Goal: Task Accomplishment & Management: Manage account settings

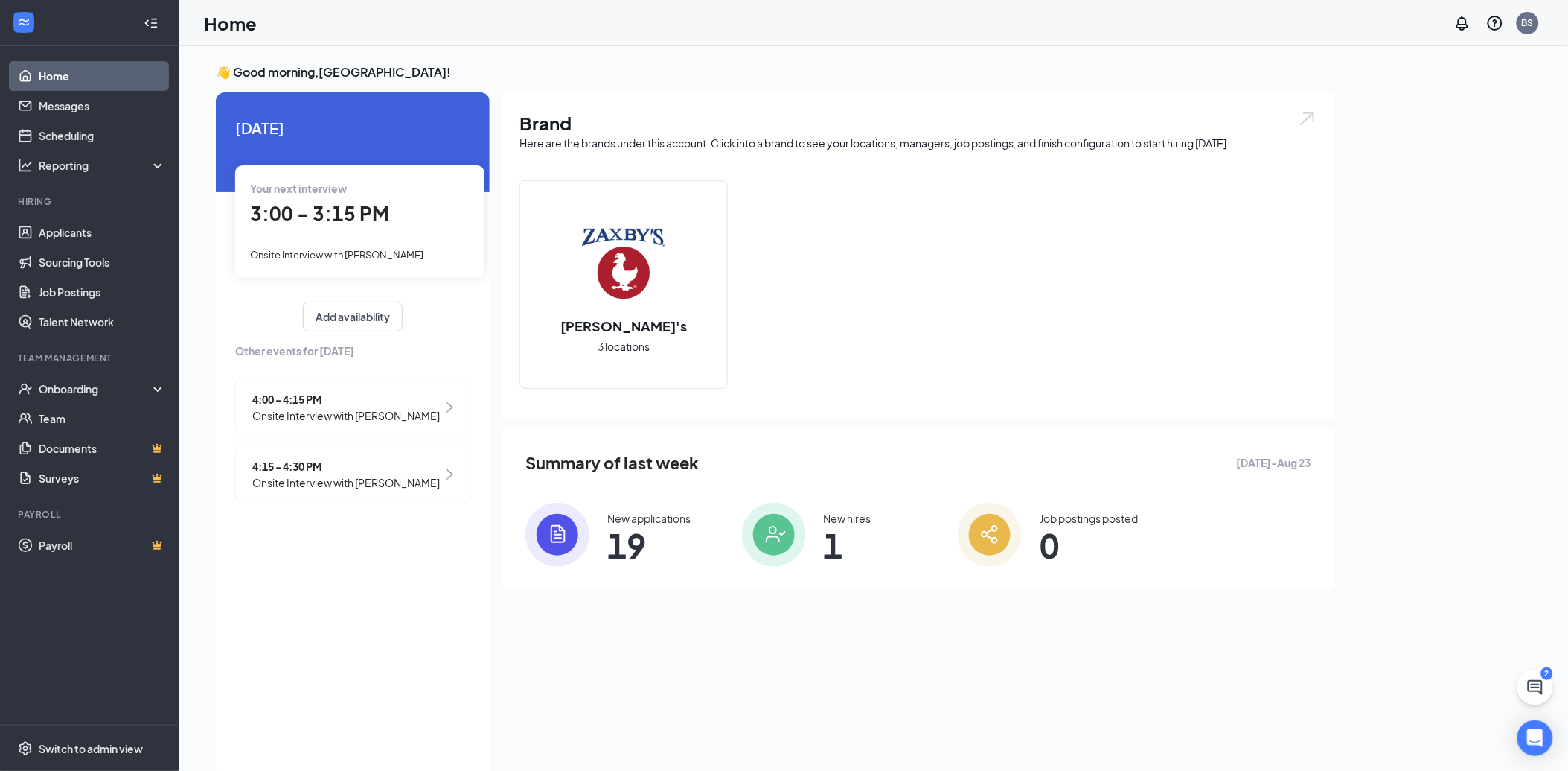
click at [368, 249] on span "Onsite Interview with [PERSON_NAME]" at bounding box center [337, 255] width 173 height 12
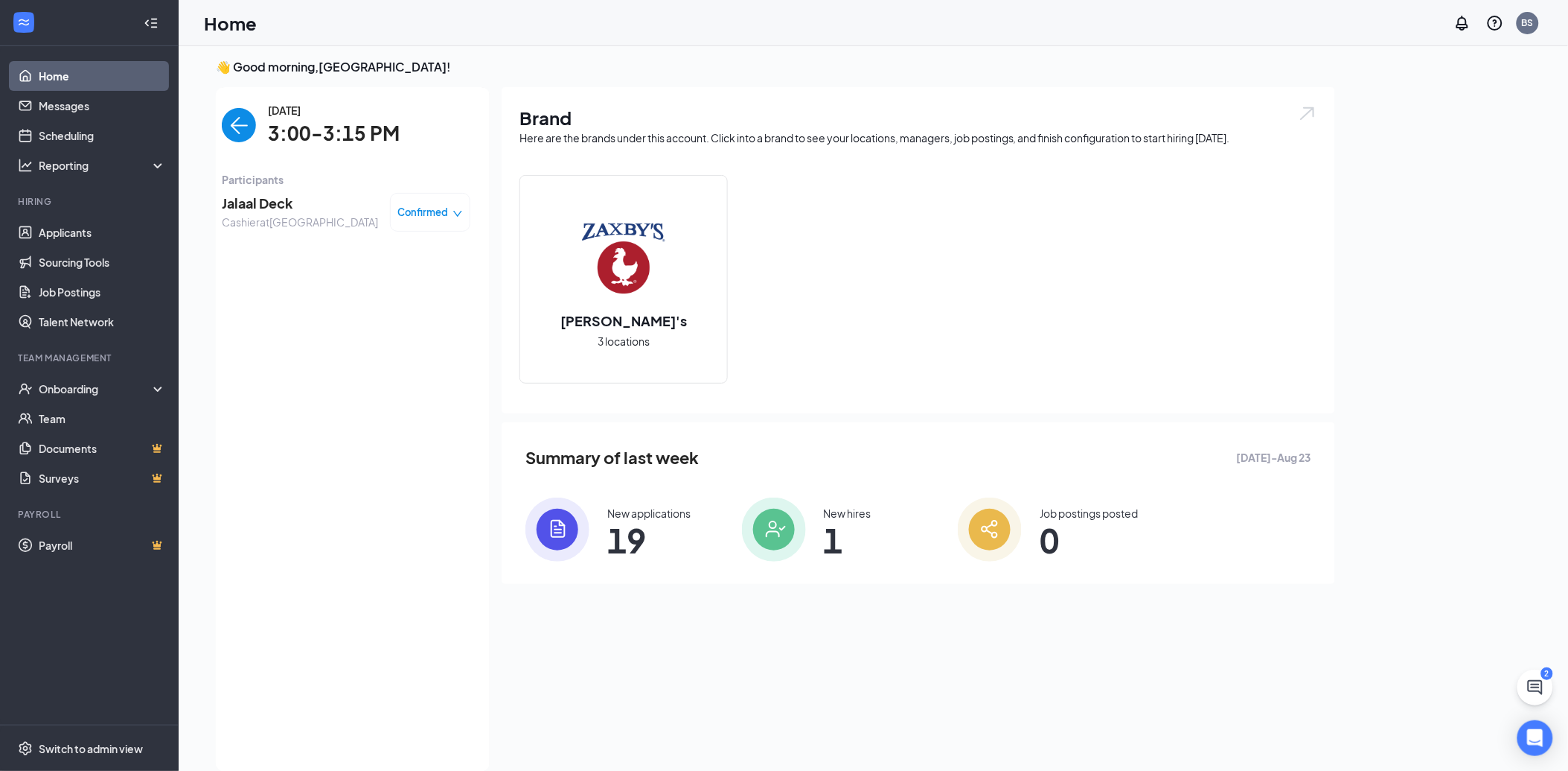
click at [248, 198] on span "Jalaal Deck" at bounding box center [299, 203] width 156 height 20
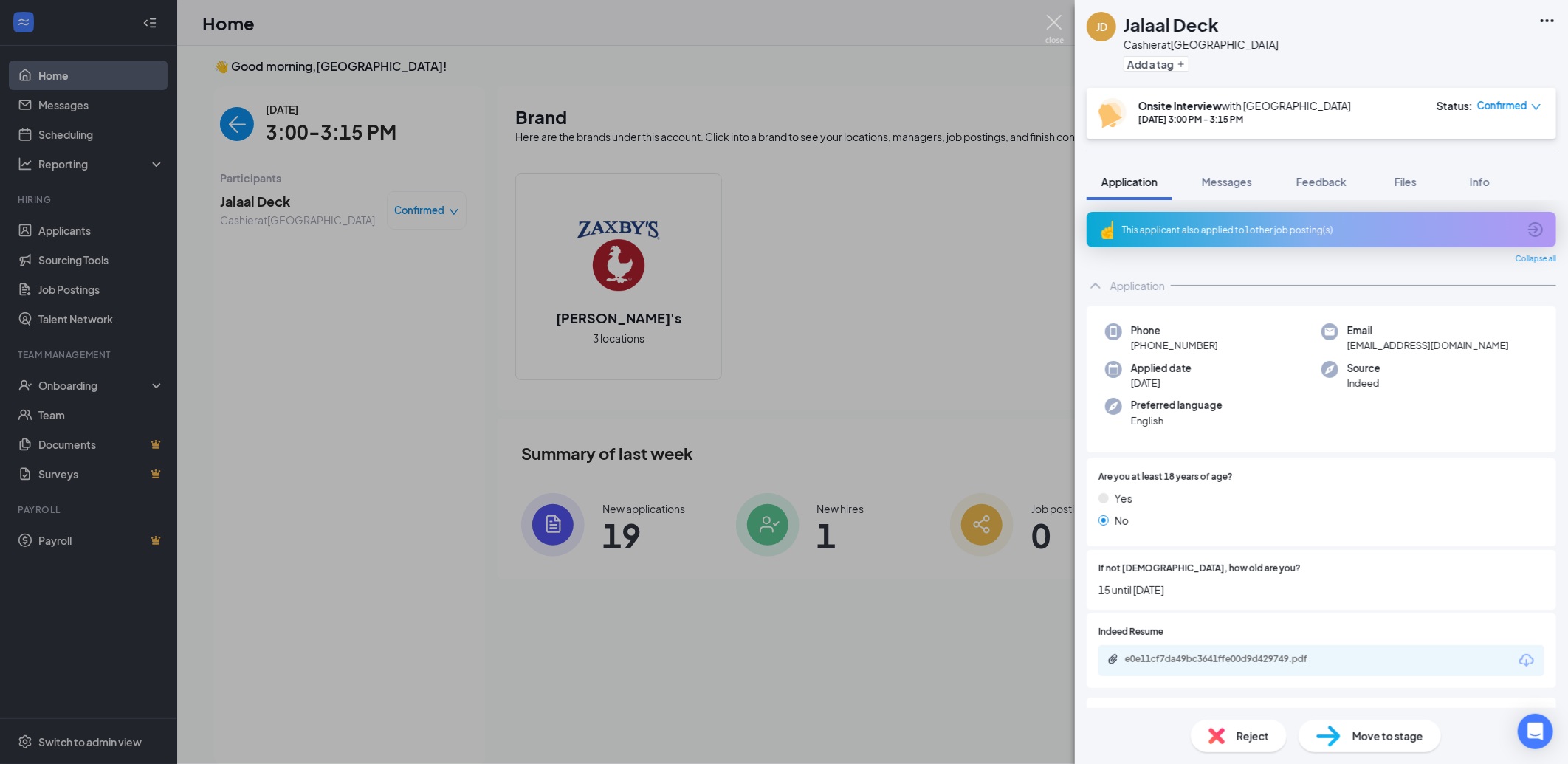
click at [1054, 23] on img at bounding box center [1055, 28] width 19 height 28
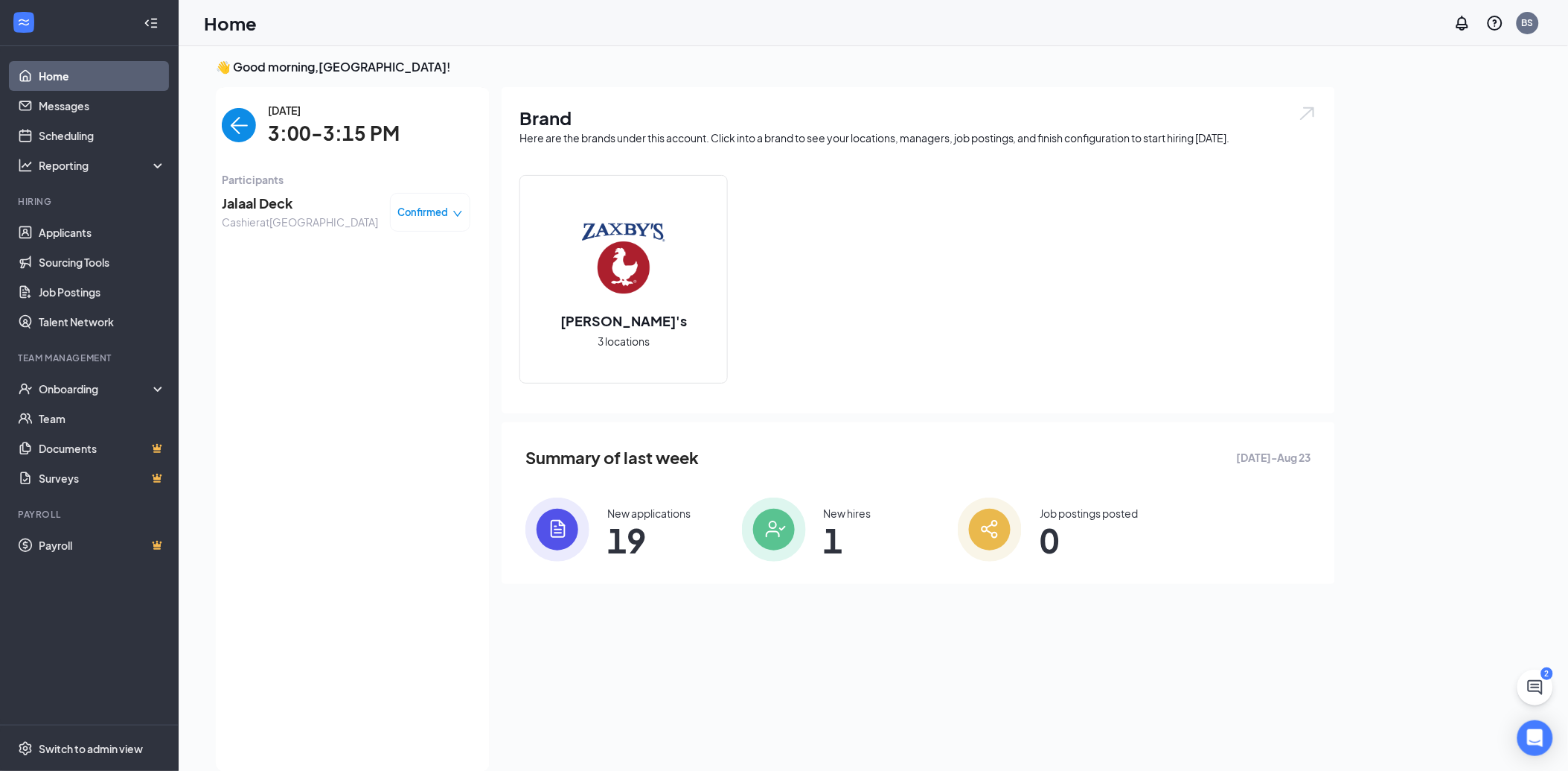
click at [239, 120] on img "back-button" at bounding box center [239, 125] width 34 height 34
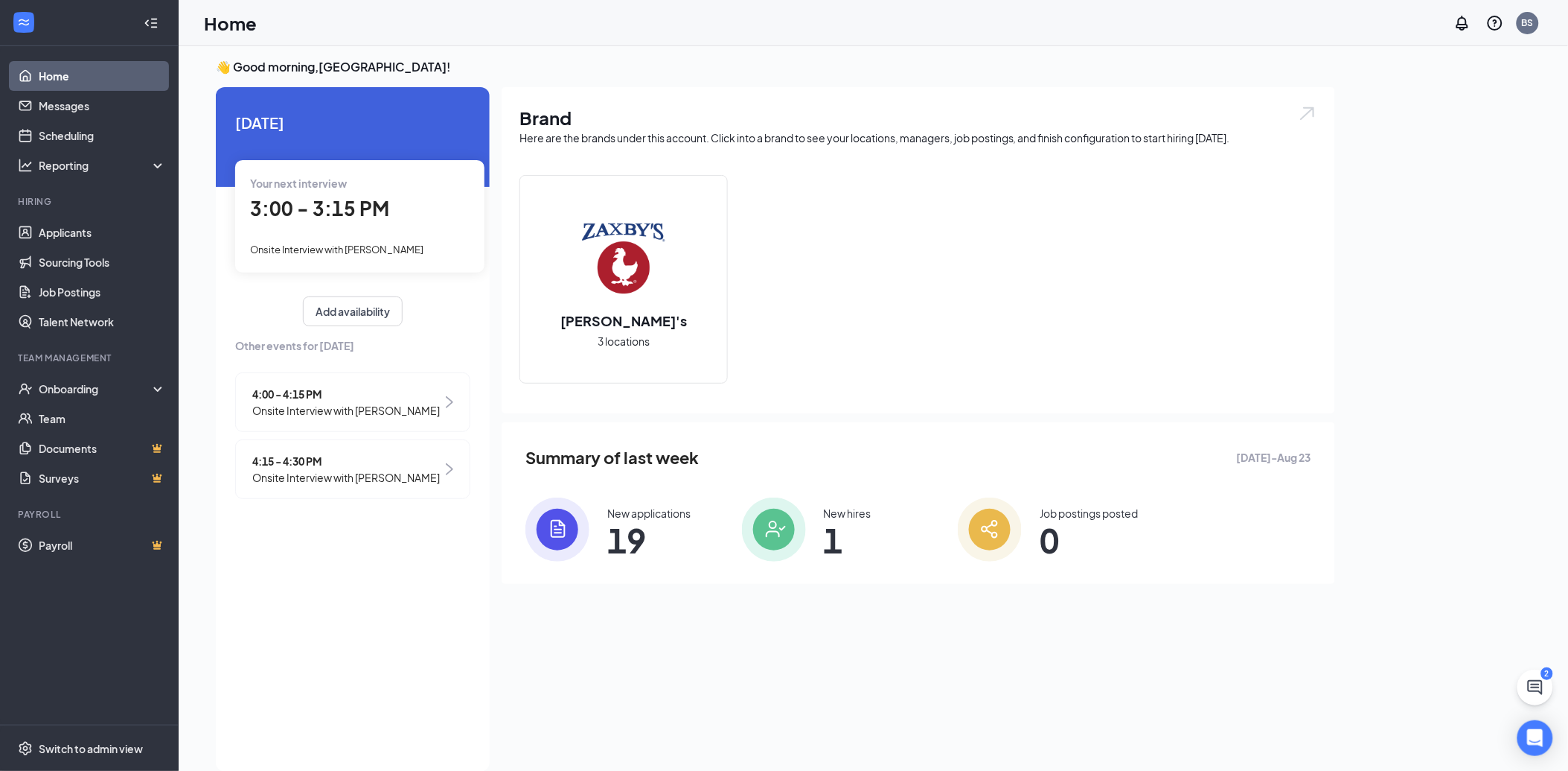
click at [320, 405] on span "Onsite Interview with [PERSON_NAME]" at bounding box center [346, 410] width 187 height 16
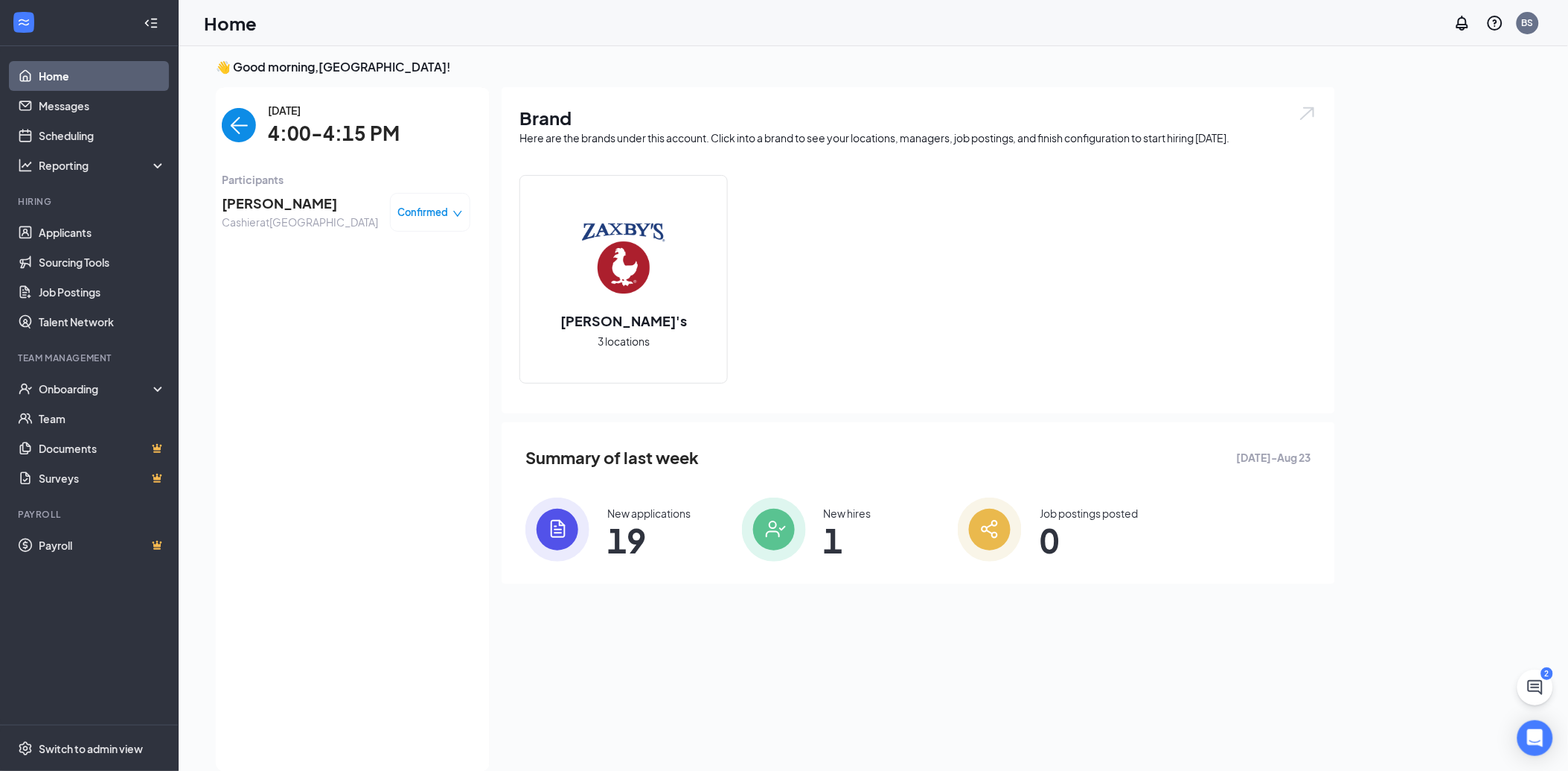
click at [256, 193] on span "[PERSON_NAME]" at bounding box center [299, 203] width 156 height 20
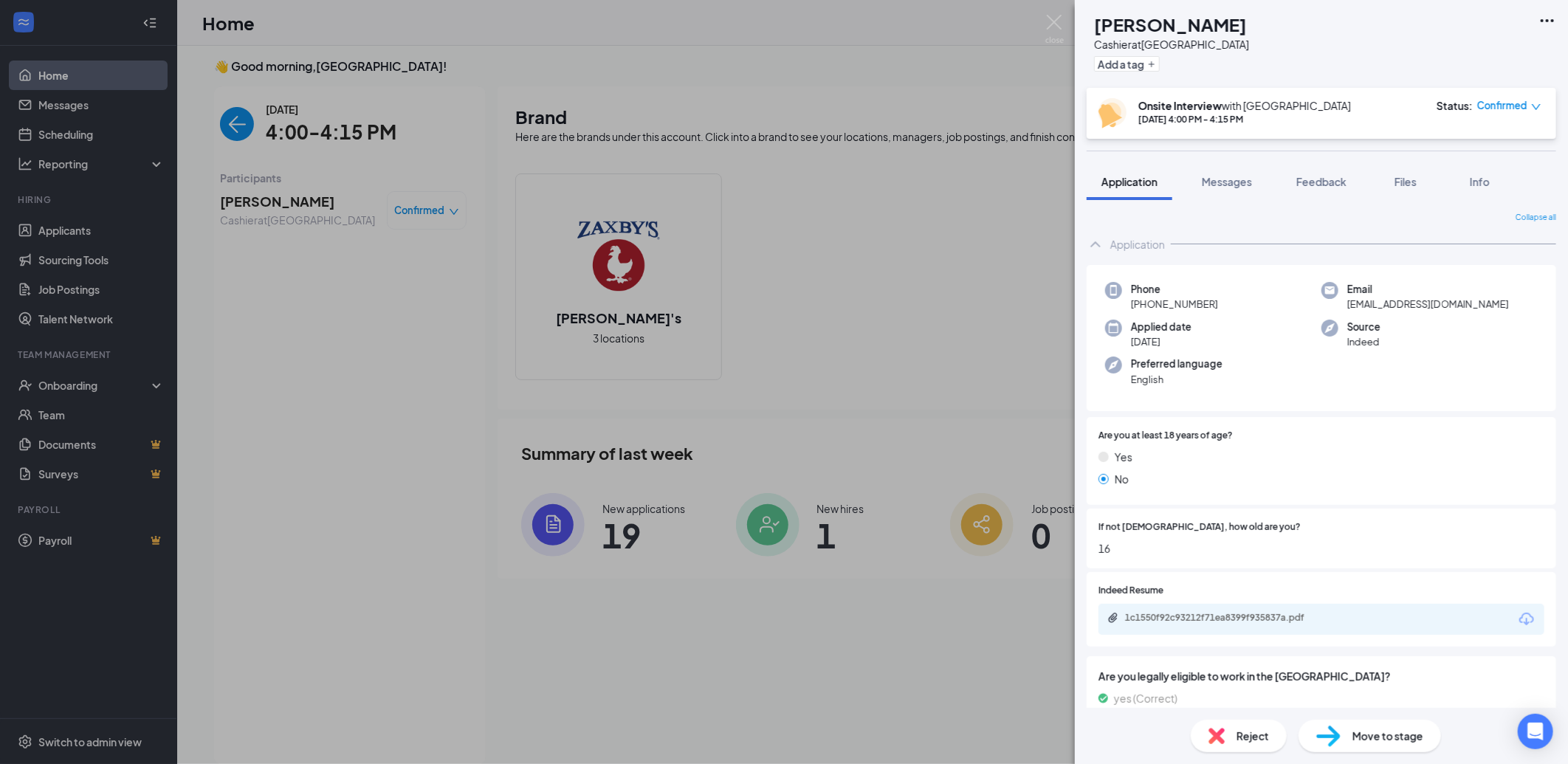
click at [1042, 19] on div "EE [PERSON_NAME] at [GEOGRAPHIC_DATA] Add a tag Onsite Interview with Boiling S…" at bounding box center [784, 382] width 1568 height 764
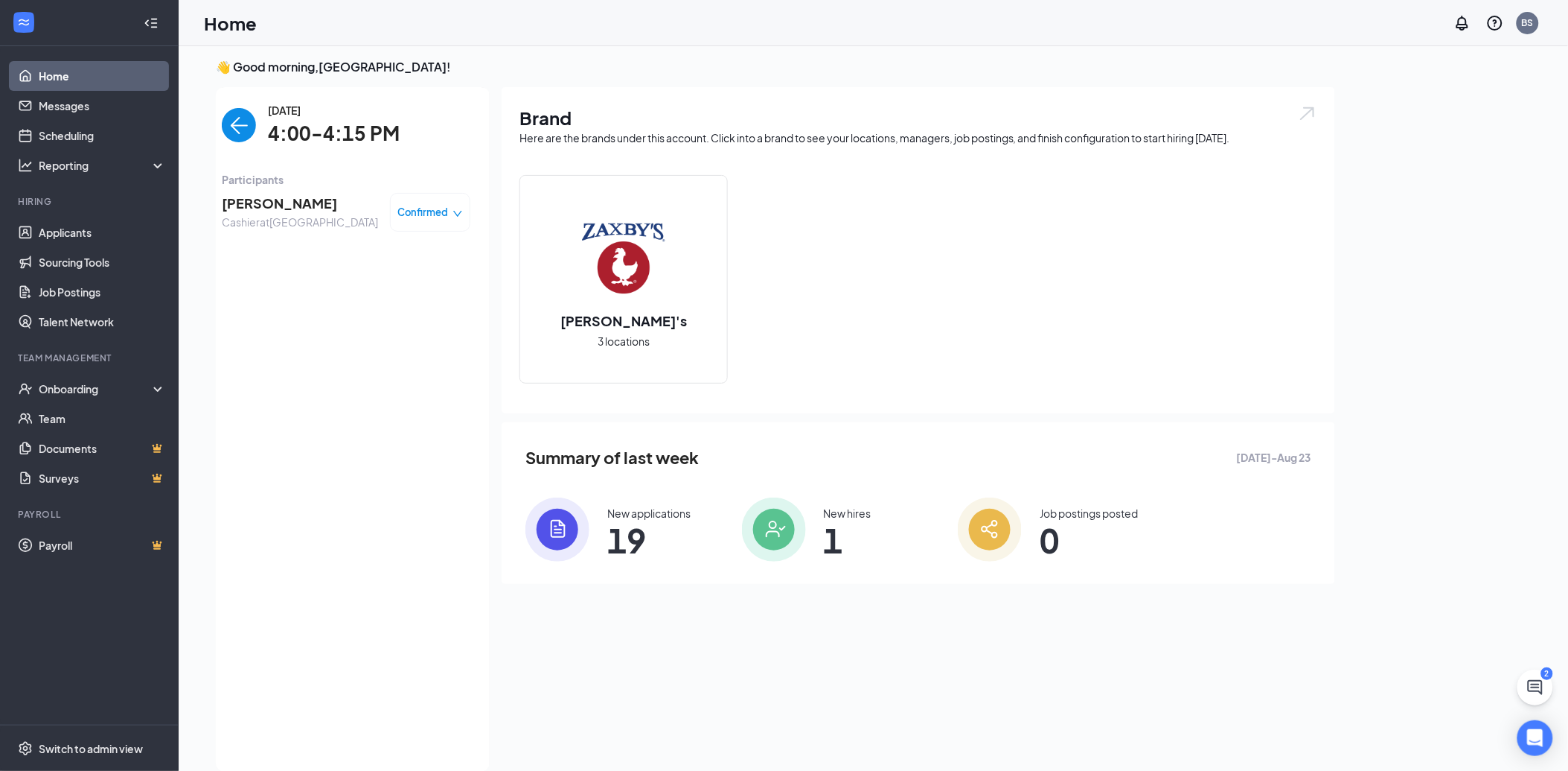
click at [243, 122] on img "back-button" at bounding box center [239, 125] width 34 height 34
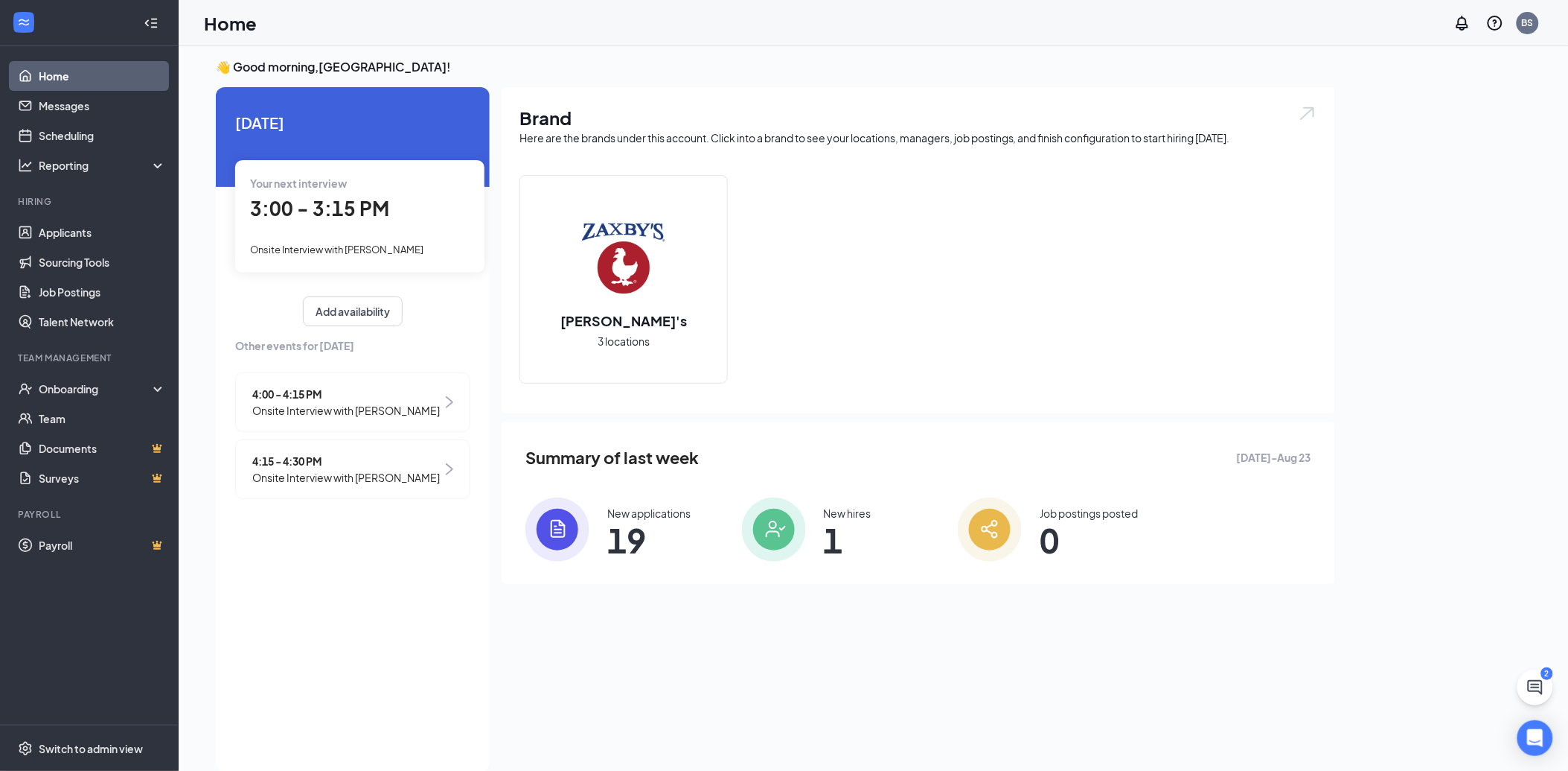
click at [371, 474] on span "Onsite Interview with [PERSON_NAME]" at bounding box center [346, 477] width 187 height 16
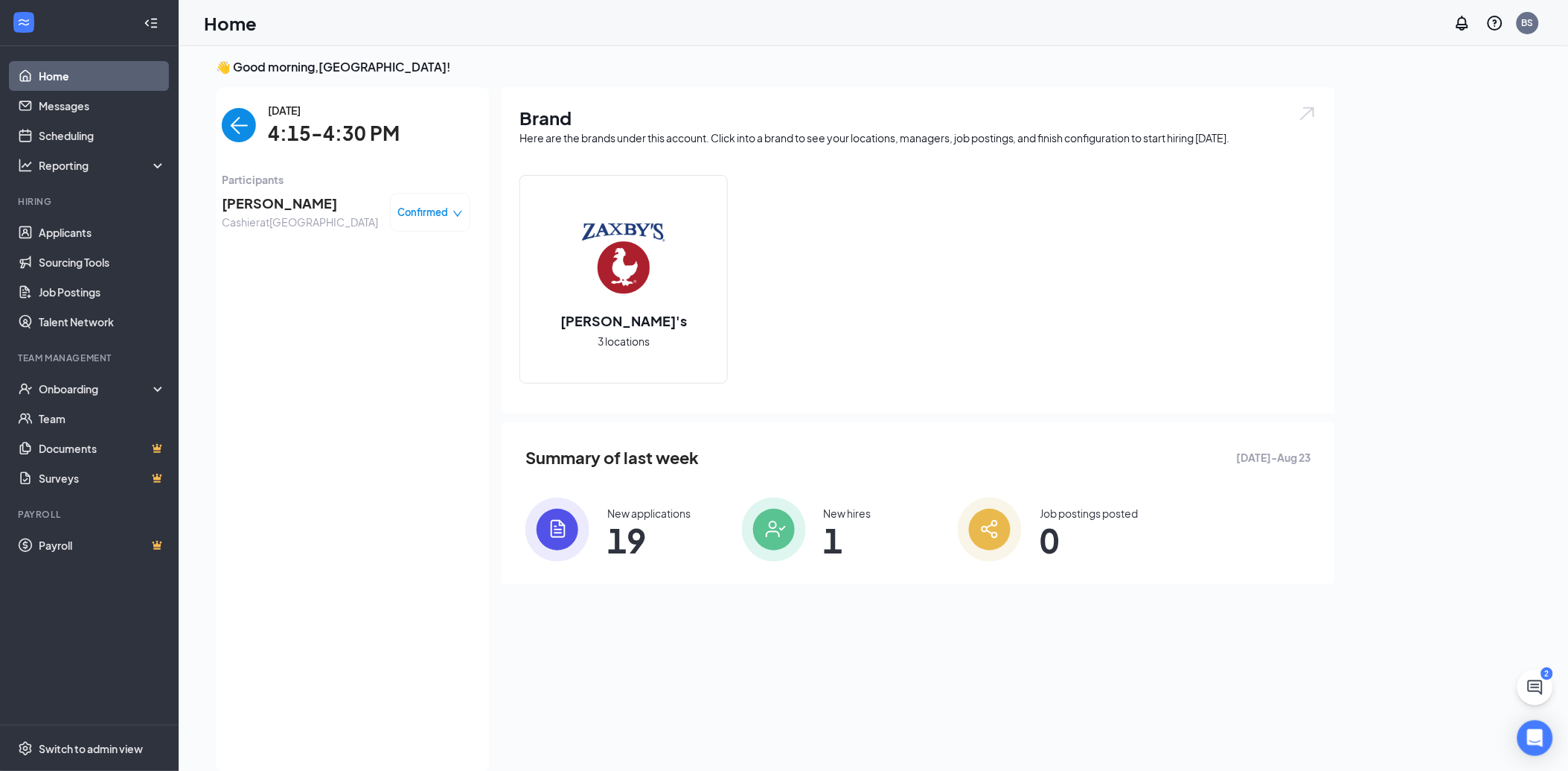
click at [238, 196] on span "[PERSON_NAME]" at bounding box center [299, 203] width 156 height 20
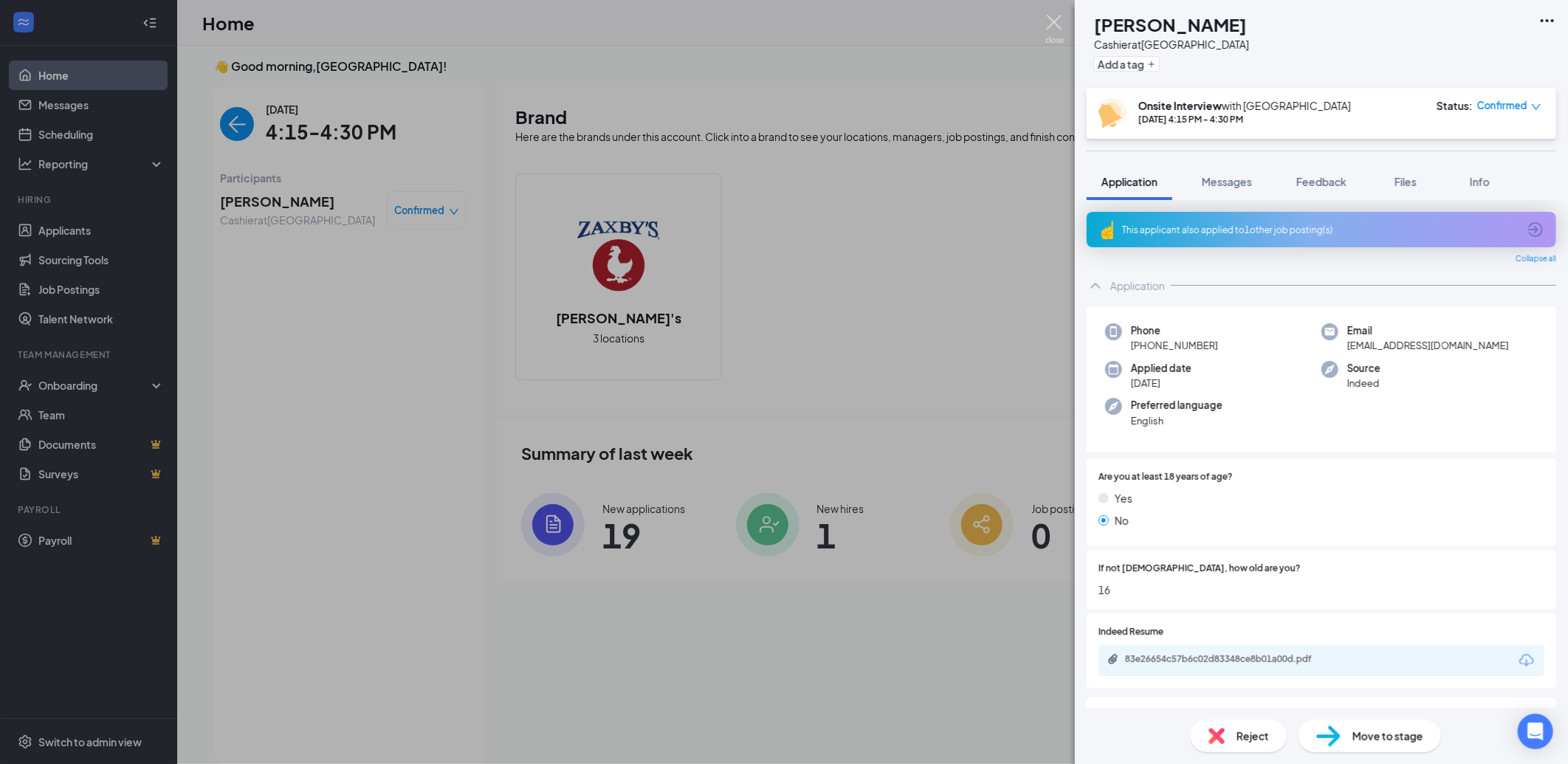
click at [1053, 17] on img at bounding box center [1055, 28] width 19 height 28
